Goal: Task Accomplishment & Management: Manage account settings

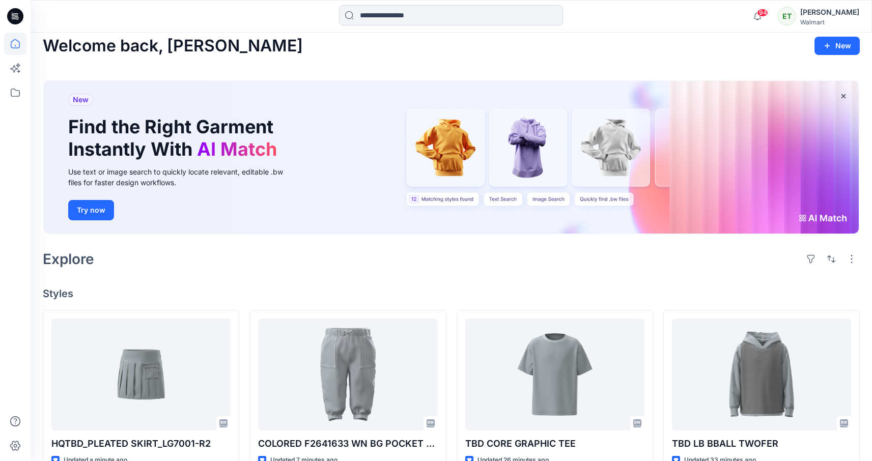
scroll to position [181, 0]
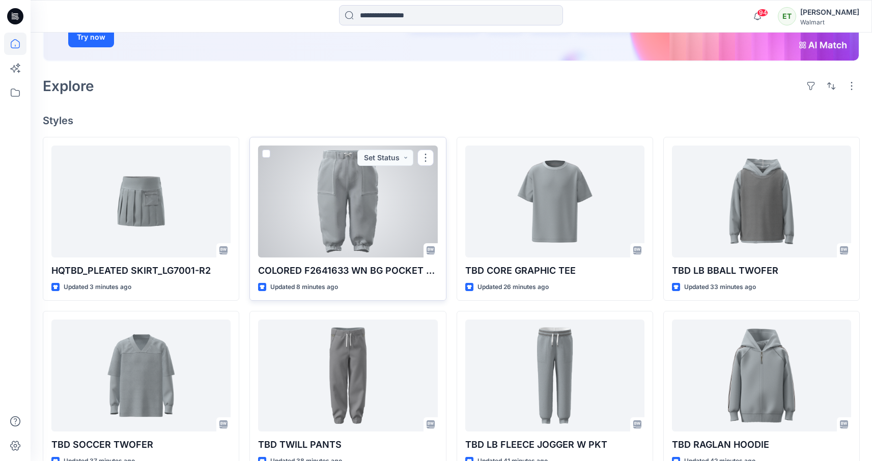
click at [320, 204] on div at bounding box center [347, 202] width 179 height 112
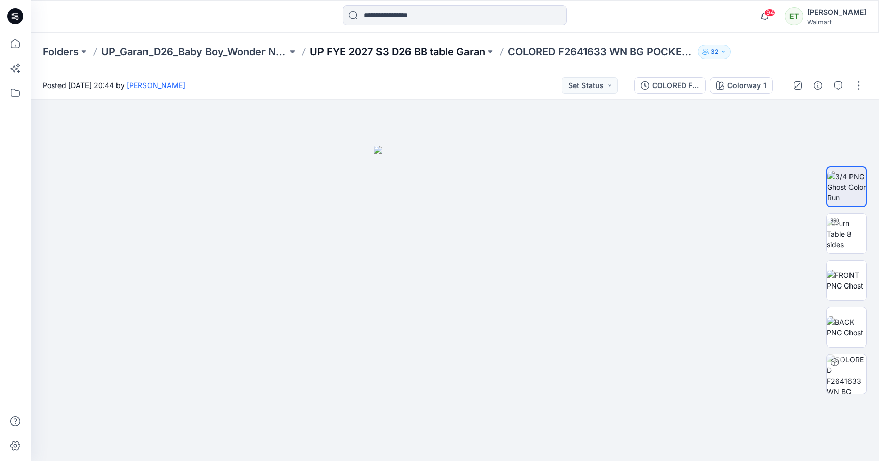
click at [333, 54] on p "UP FYE 2027 S3 D26 BB table Garan" at bounding box center [398, 52] width 176 height 14
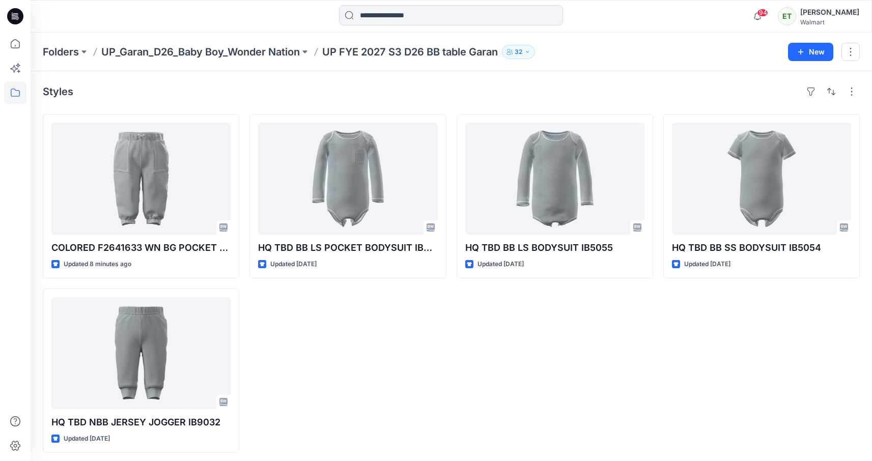
click at [322, 362] on div "HQ TBD BB LS POCKET BODYSUIT IB5059 Updated [DATE]" at bounding box center [347, 283] width 196 height 338
click at [646, 380] on div "HQ TBD BB LS BODYSUIT IB5055 Updated 12 days ago" at bounding box center [554, 283] width 196 height 338
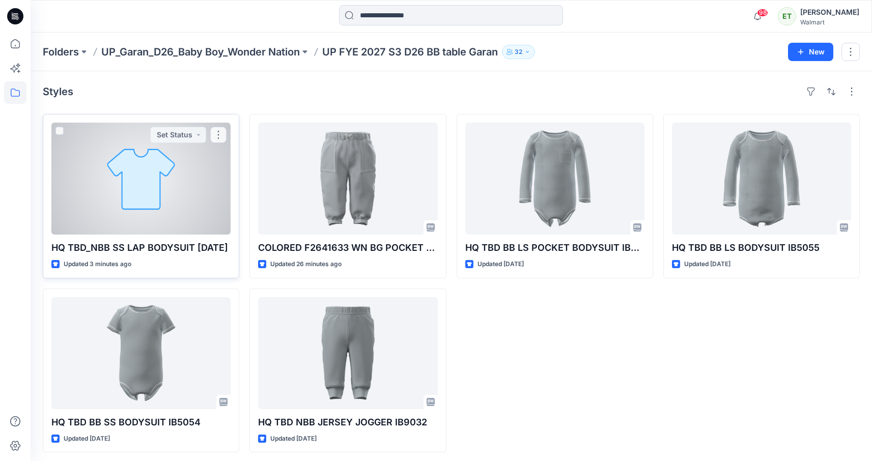
click at [120, 162] on div at bounding box center [140, 179] width 179 height 112
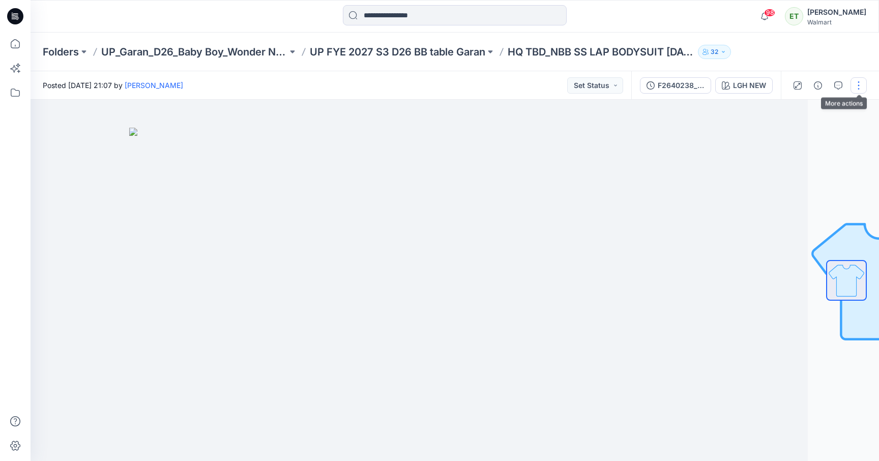
click at [857, 86] on button "button" at bounding box center [859, 85] width 16 height 16
click at [849, 141] on button "Edit" at bounding box center [816, 137] width 94 height 19
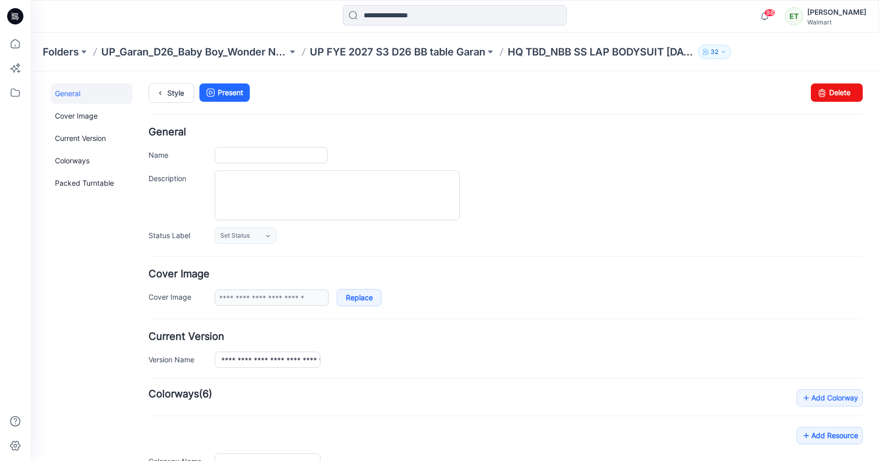
type input "**********"
type input "*******"
type input "**********"
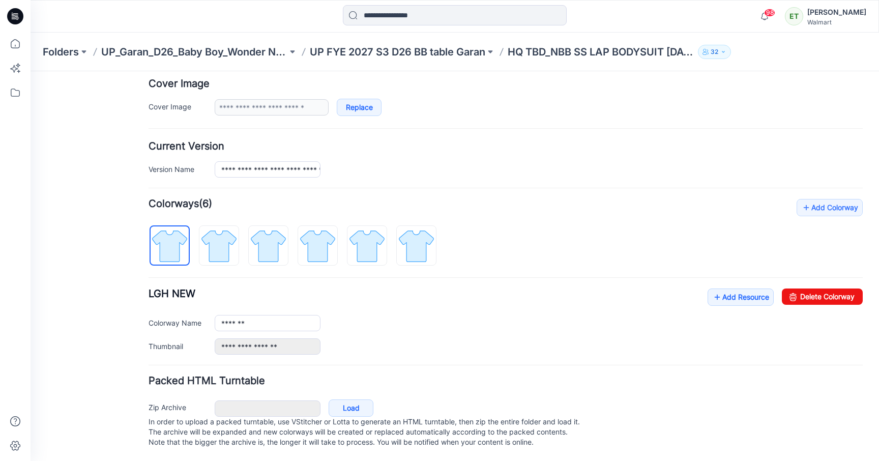
scroll to position [201, 0]
click at [741, 289] on link "Add Resource" at bounding box center [741, 297] width 66 height 17
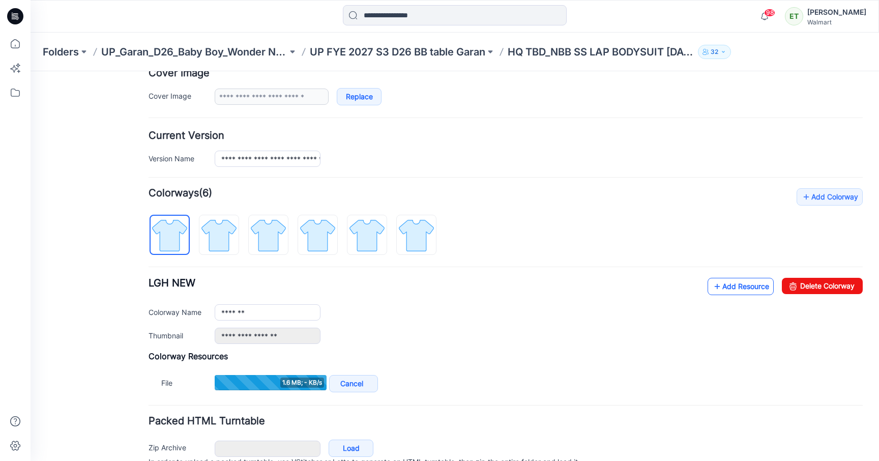
click at [729, 293] on link "Add Resource" at bounding box center [741, 286] width 66 height 17
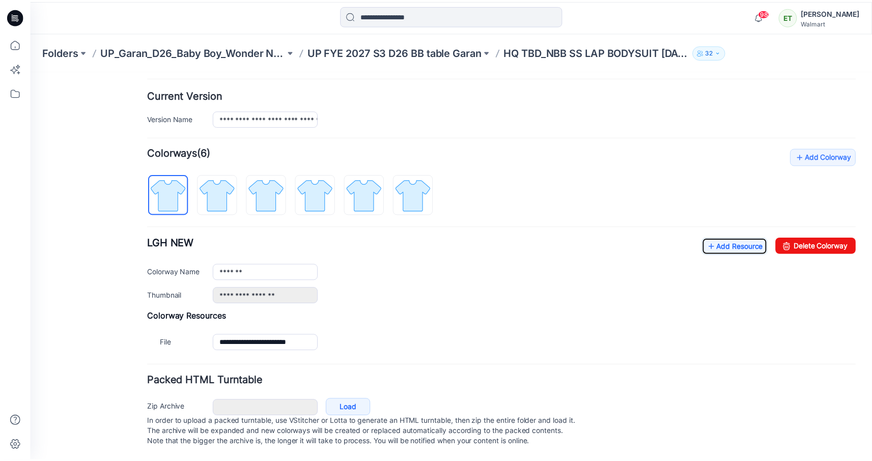
scroll to position [248, 0]
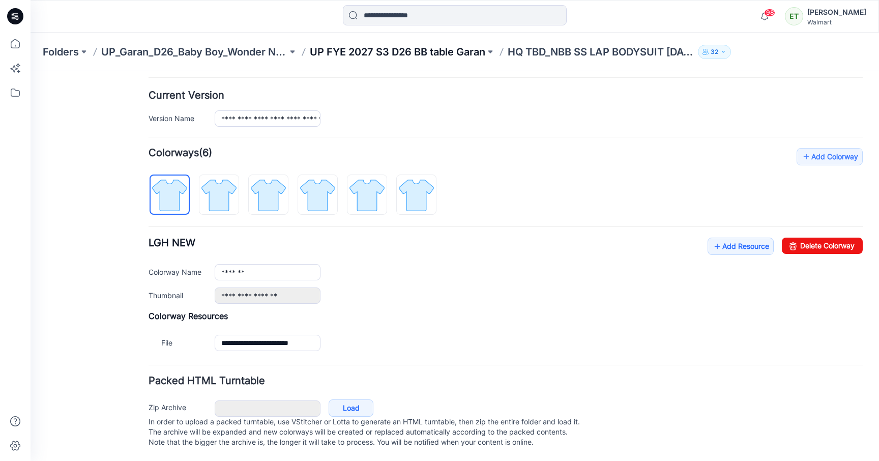
click at [399, 54] on p "UP FYE 2027 S3 D26 BB table Garan" at bounding box center [398, 52] width 176 height 14
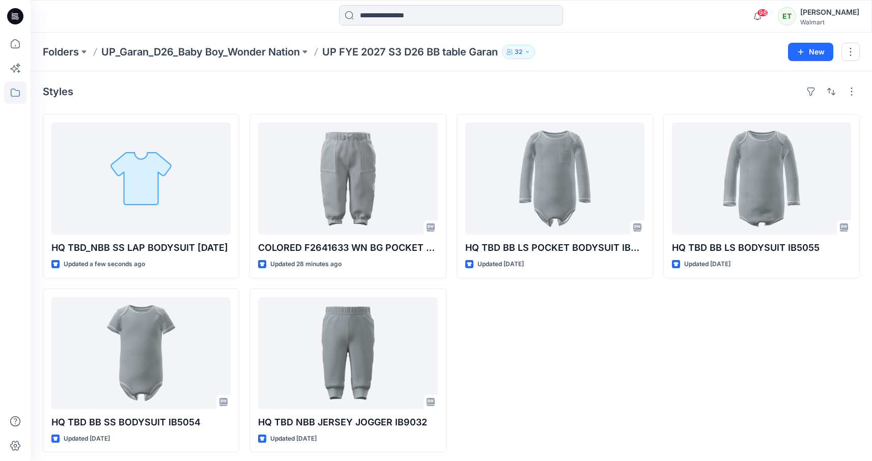
click at [576, 369] on div "HQ TBD BB LS POCKET BODYSUIT IB5059 Updated [DATE]" at bounding box center [554, 283] width 196 height 338
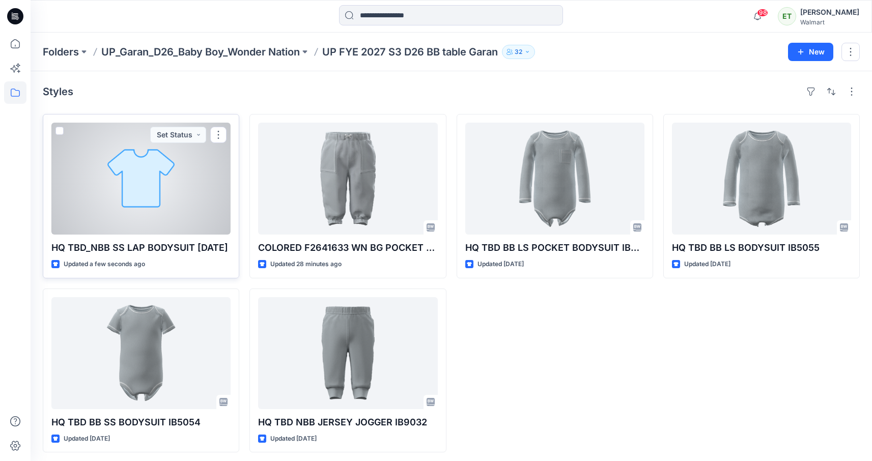
click at [124, 174] on div at bounding box center [140, 179] width 179 height 112
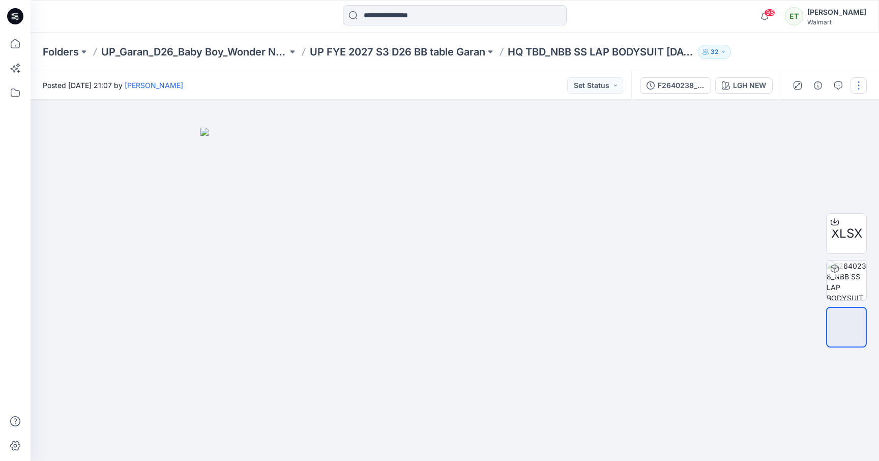
click at [857, 80] on button "button" at bounding box center [859, 85] width 16 height 16
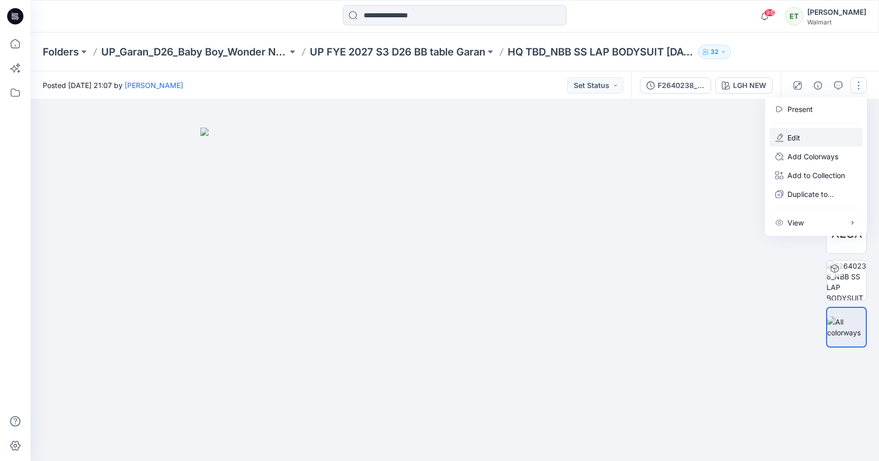
click at [808, 139] on button "Edit" at bounding box center [816, 137] width 94 height 19
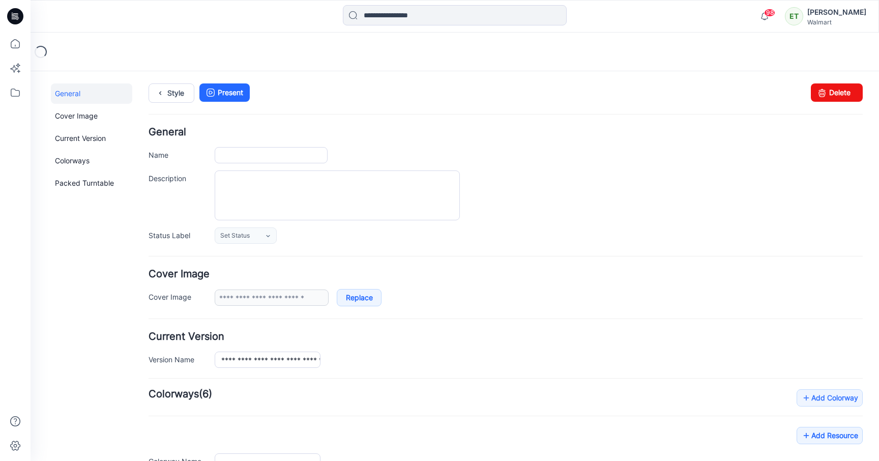
type input "**********"
type input "*******"
type input "**********"
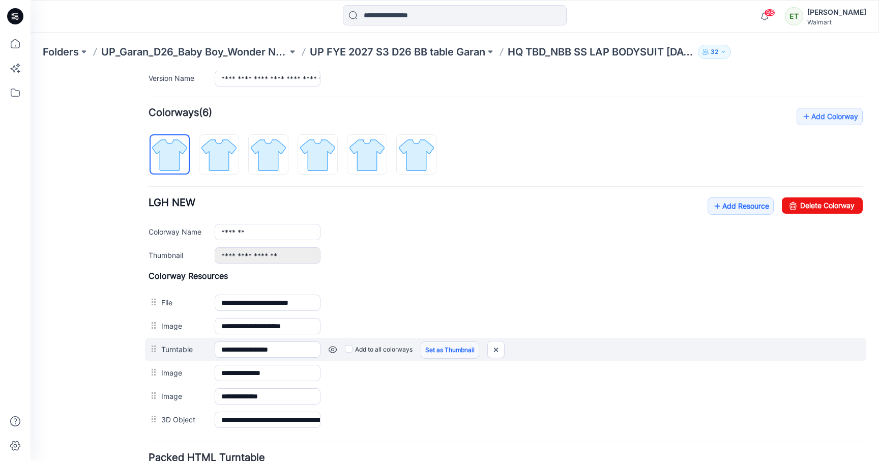
scroll to position [284, 0]
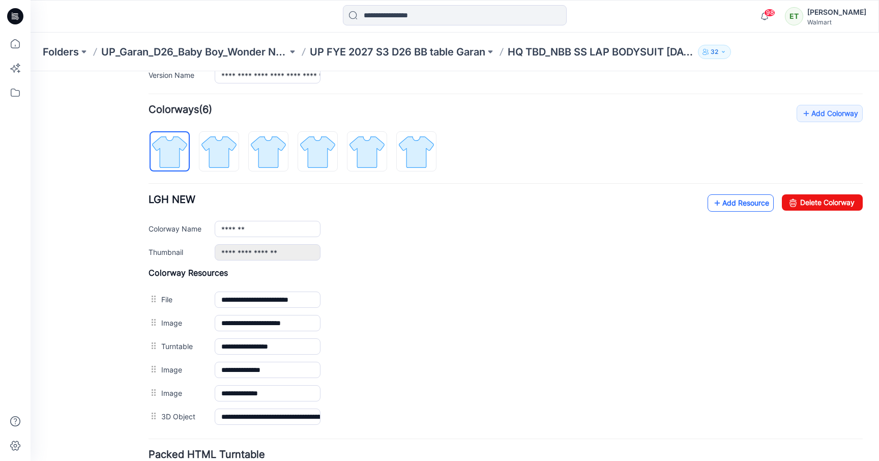
click at [735, 198] on link "Add Resource" at bounding box center [741, 202] width 66 height 17
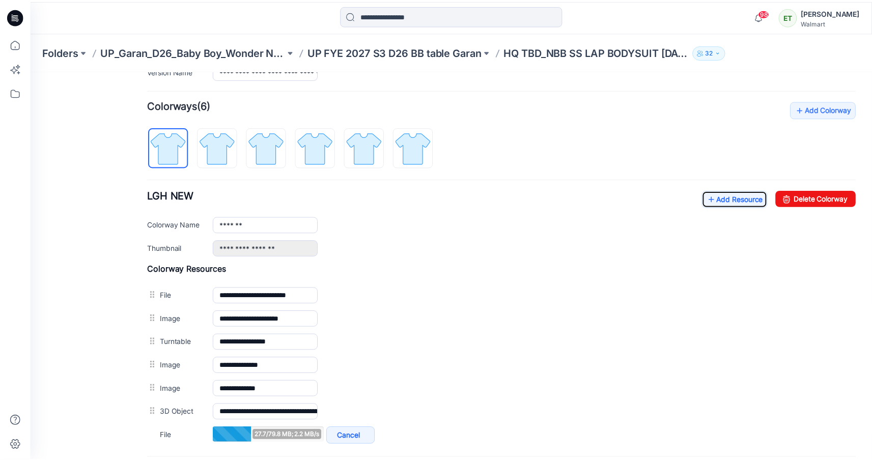
scroll to position [0, 0]
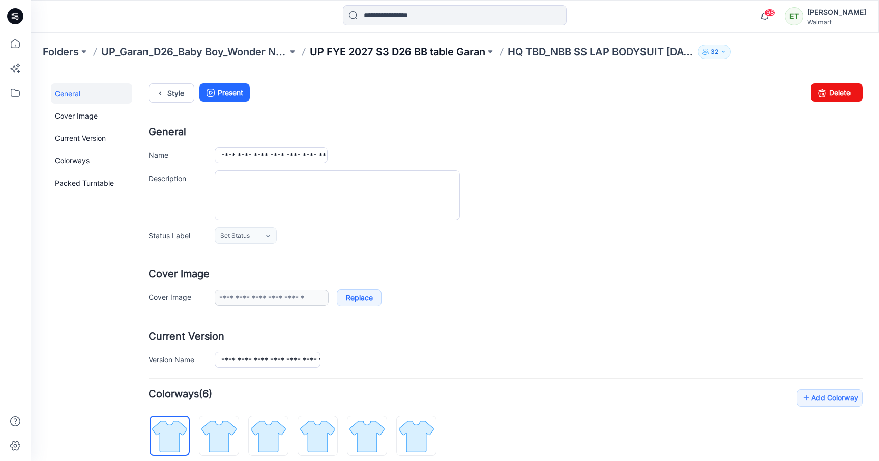
click at [428, 52] on p "UP FYE 2027 S3 D26 BB table Garan" at bounding box center [398, 52] width 176 height 14
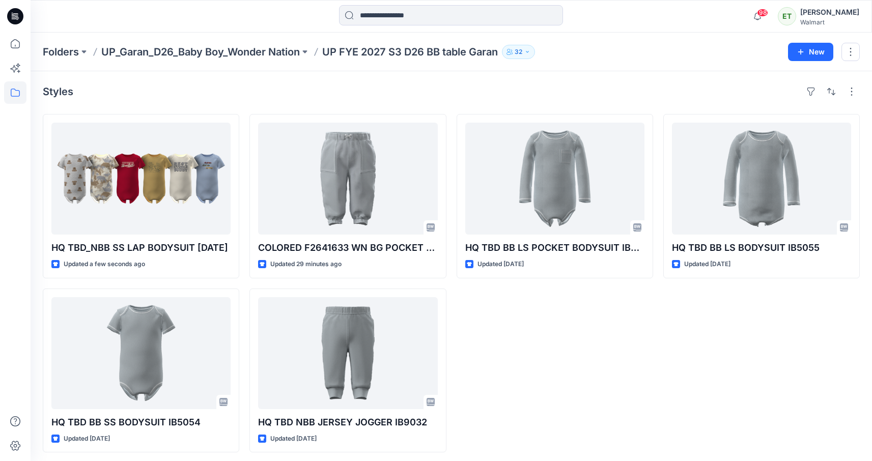
click at [556, 341] on div "HQ TBD BB LS POCKET BODYSUIT IB5059 Updated [DATE]" at bounding box center [554, 283] width 196 height 338
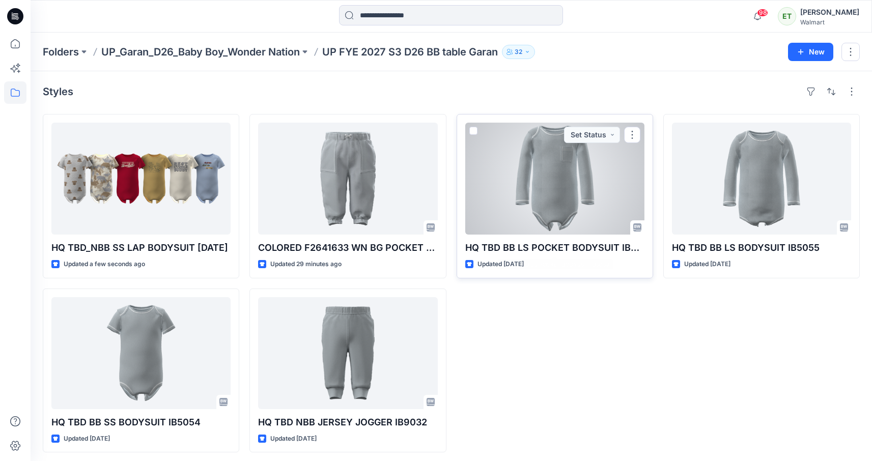
click at [546, 216] on div at bounding box center [554, 179] width 179 height 112
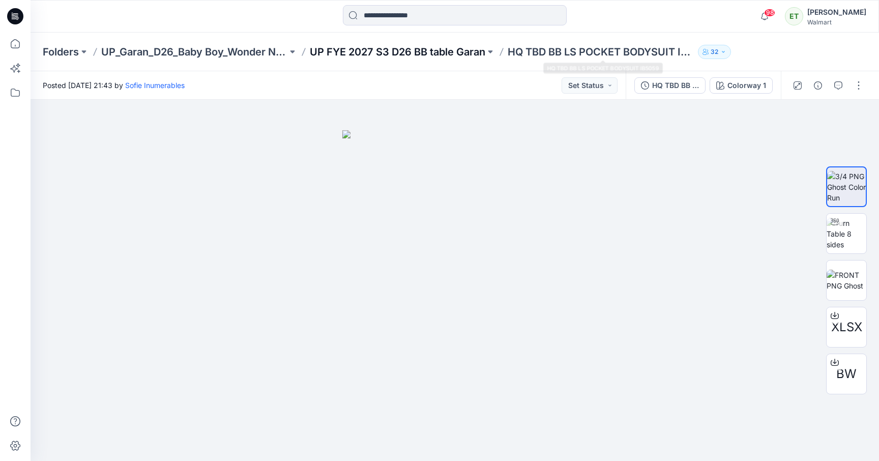
click at [380, 46] on p "UP FYE 2027 S3 D26 BB table Garan" at bounding box center [398, 52] width 176 height 14
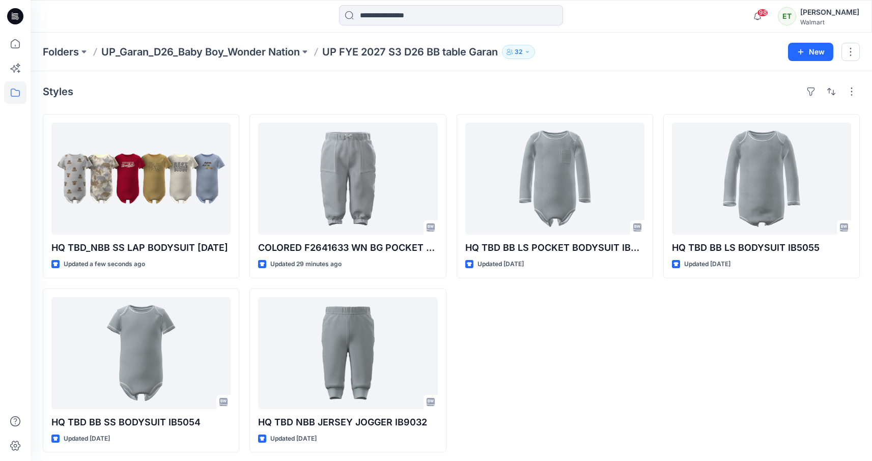
click at [557, 306] on div "HQ TBD BB LS POCKET BODYSUIT IB5059 Updated [DATE]" at bounding box center [554, 283] width 196 height 338
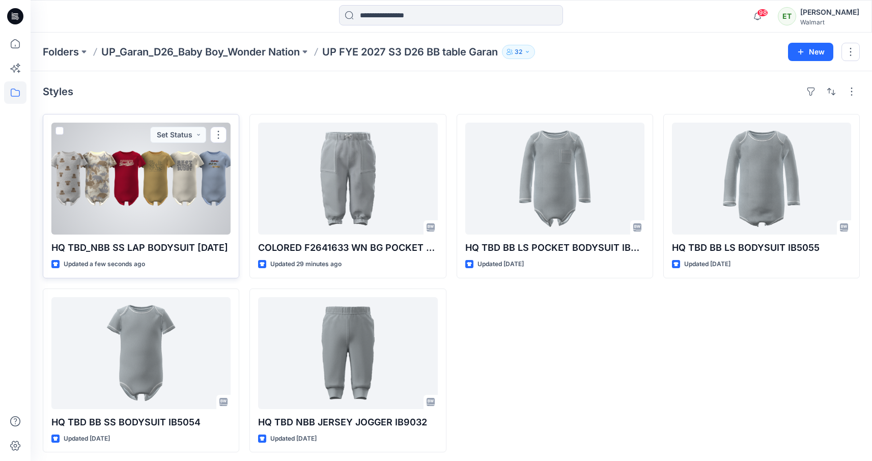
click at [125, 181] on div at bounding box center [140, 179] width 179 height 112
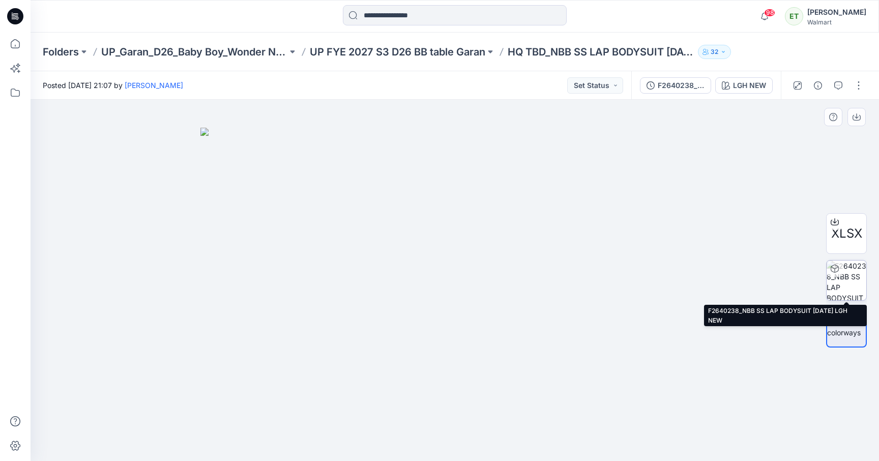
click at [864, 282] on img at bounding box center [847, 281] width 40 height 40
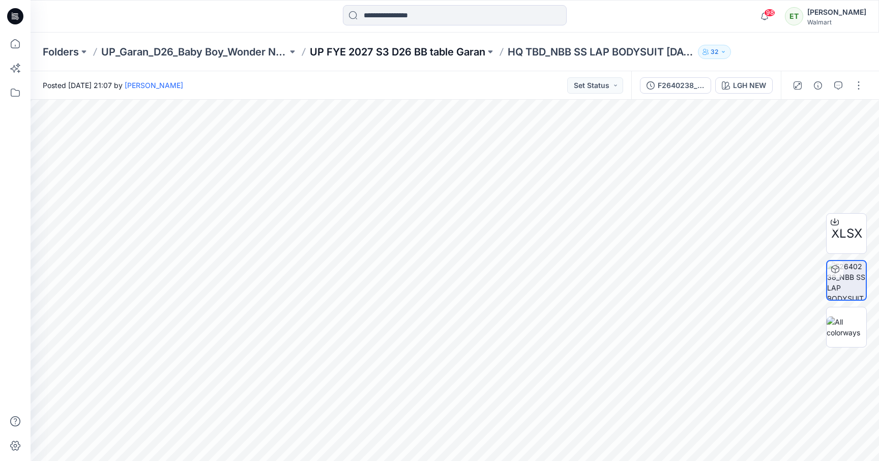
click at [478, 55] on p "UP FYE 2027 S3 D26 BB table Garan" at bounding box center [398, 52] width 176 height 14
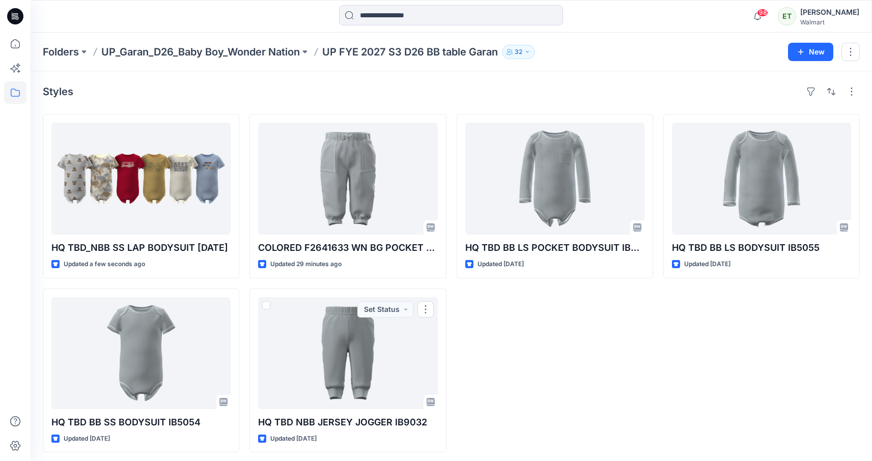
click at [596, 356] on div "HQ TBD BB LS POCKET BODYSUIT IB5059 Updated [DATE]" at bounding box center [554, 283] width 196 height 338
click at [526, 331] on div "HQ TBD BB LS POCKET BODYSUIT IB5059 Updated [DATE]" at bounding box center [554, 283] width 196 height 338
